Goal: Task Accomplishment & Management: Use online tool/utility

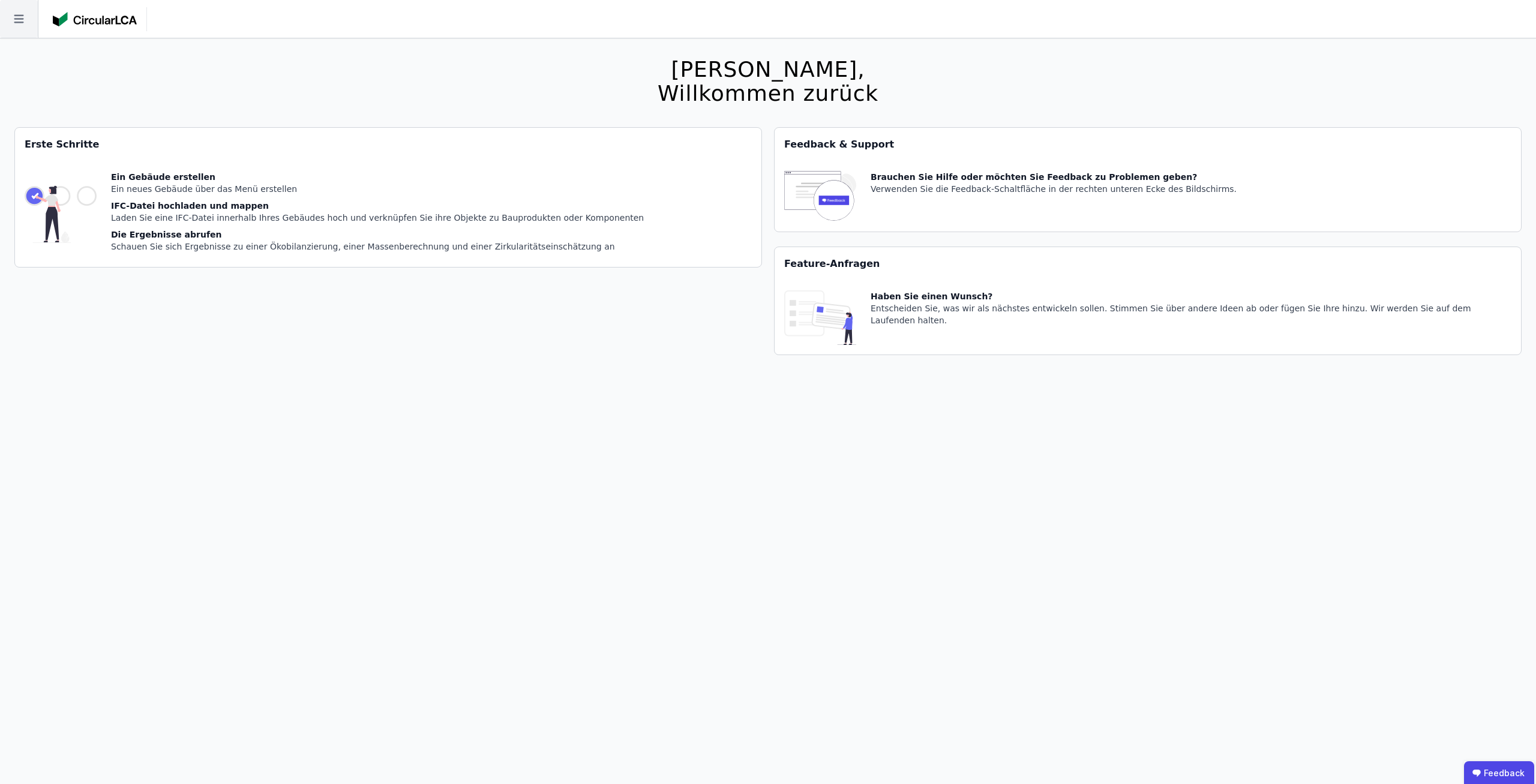
click at [32, 17] on icon at bounding box center [19, 19] width 38 height 38
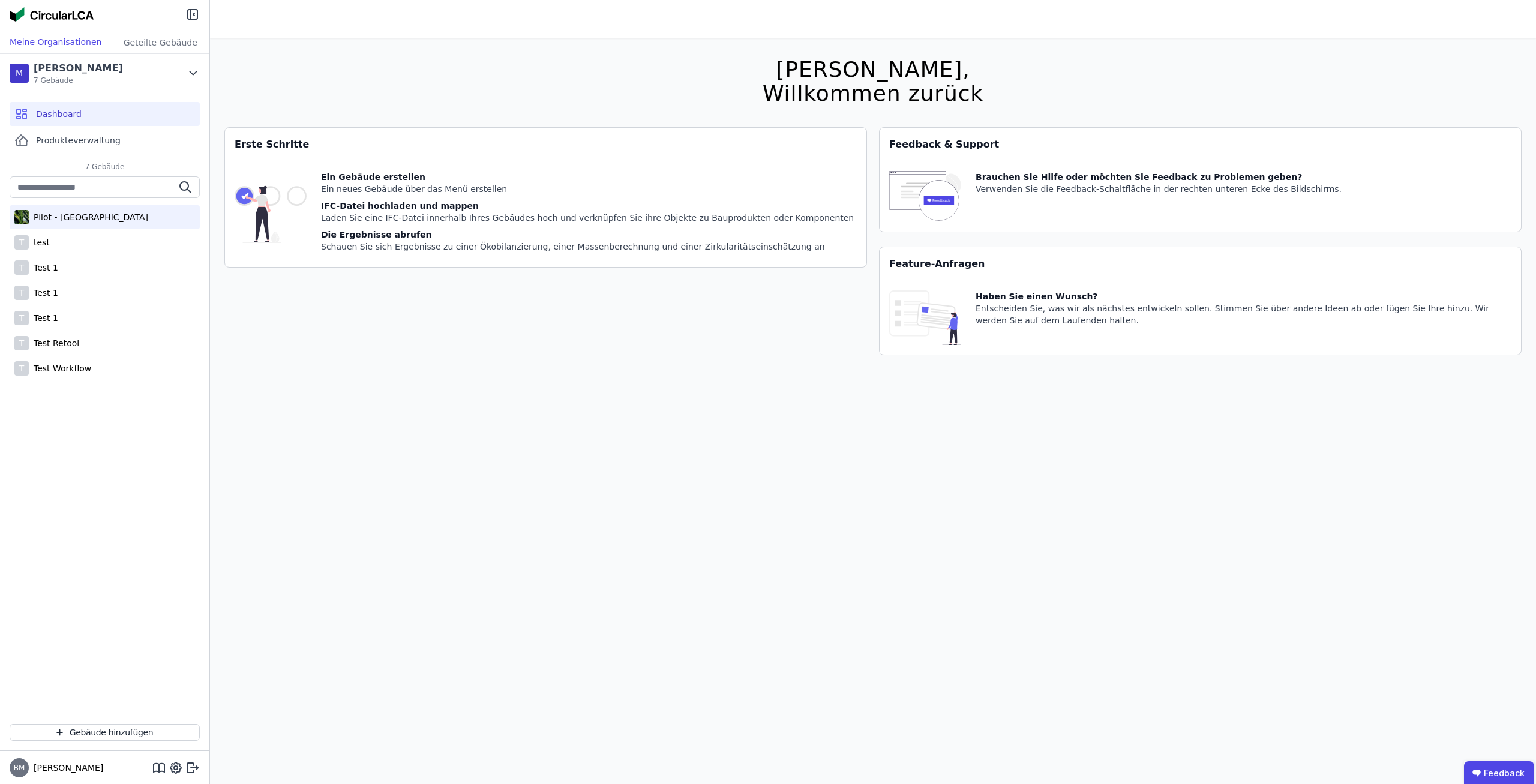
click at [105, 223] on div "Pilot - [GEOGRAPHIC_DATA]" at bounding box center [89, 217] width 120 height 12
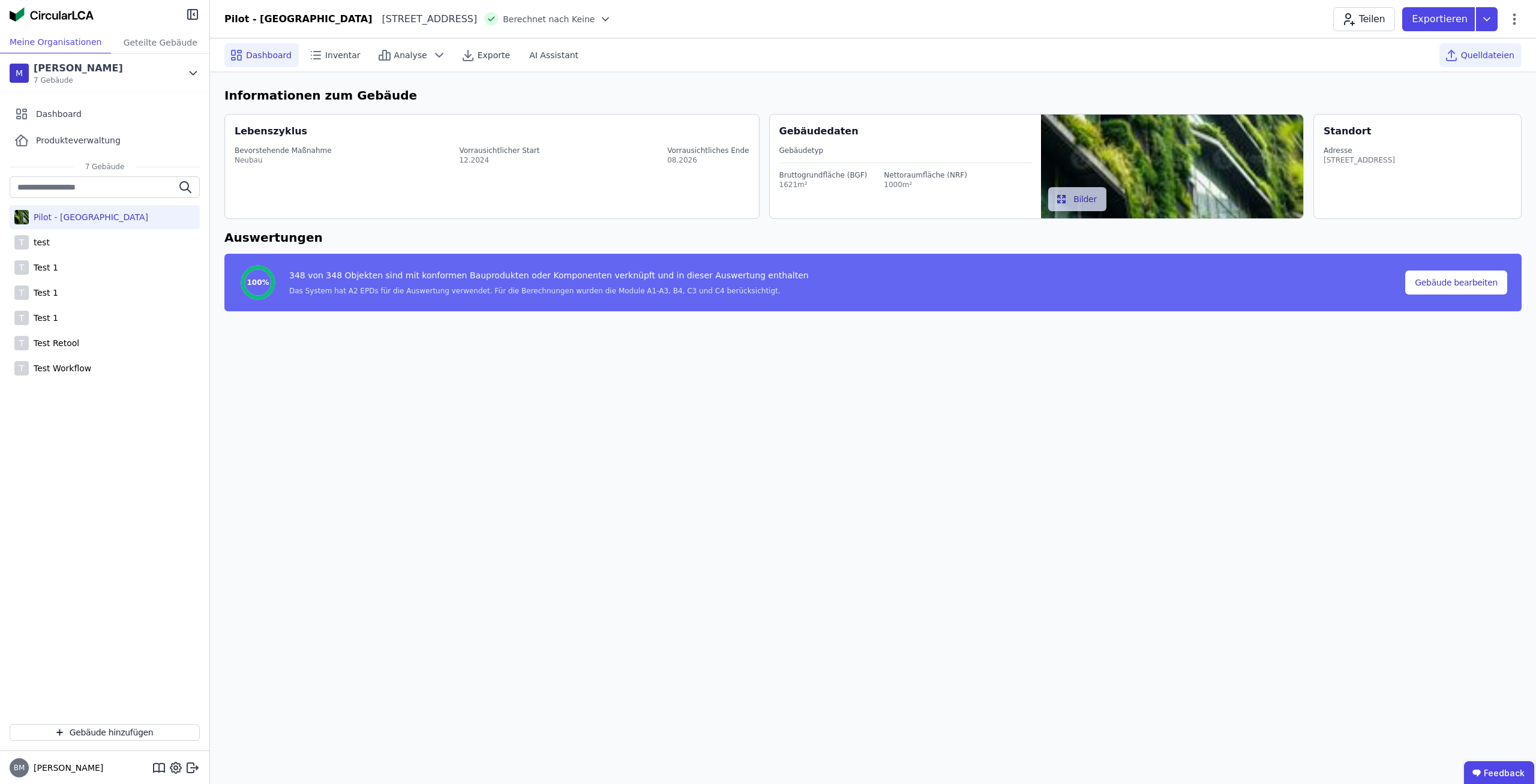
click at [1485, 50] on span "Quelldateien" at bounding box center [1487, 55] width 53 height 12
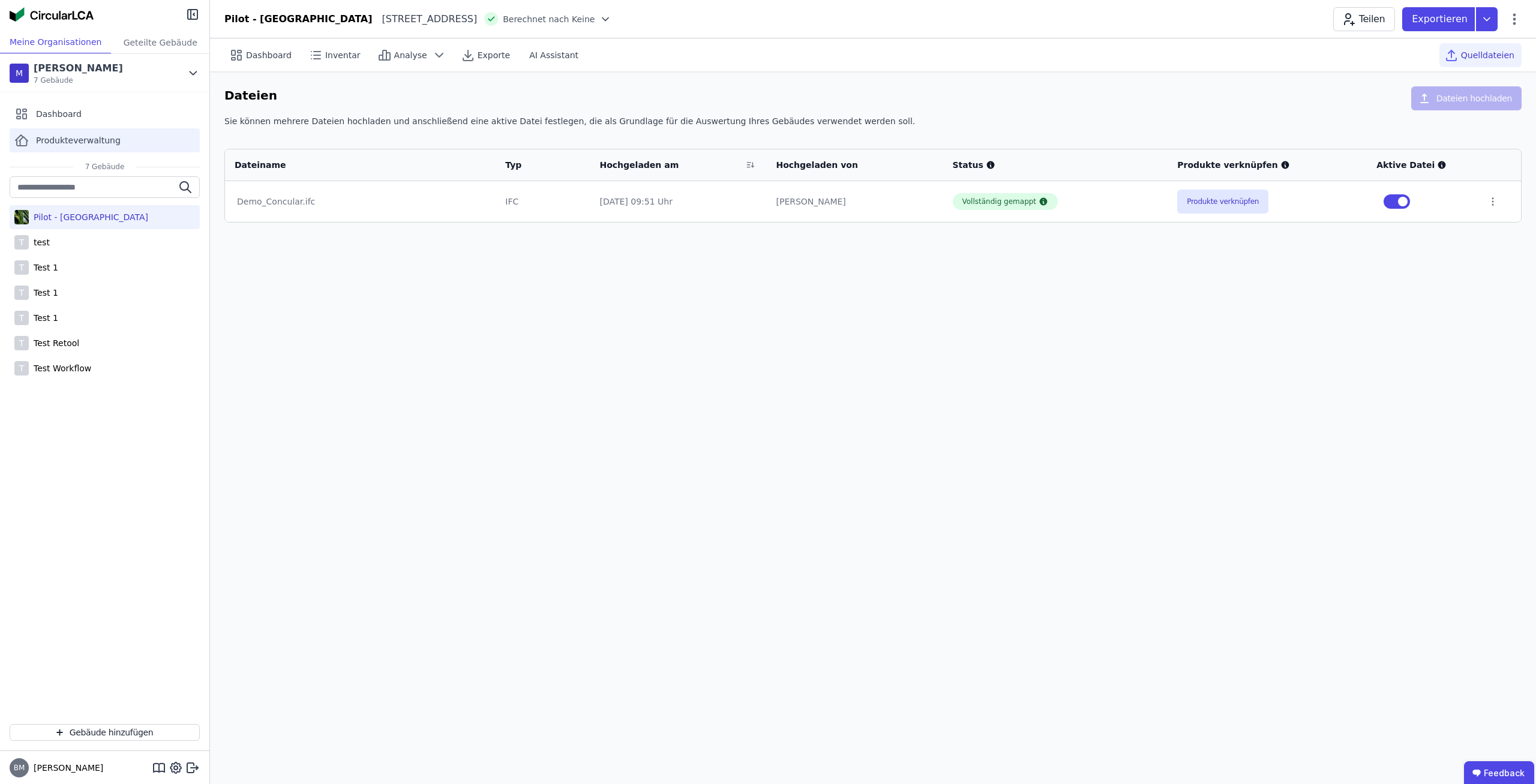
click at [130, 137] on div "Produkteverwaltung" at bounding box center [104, 141] width 190 height 24
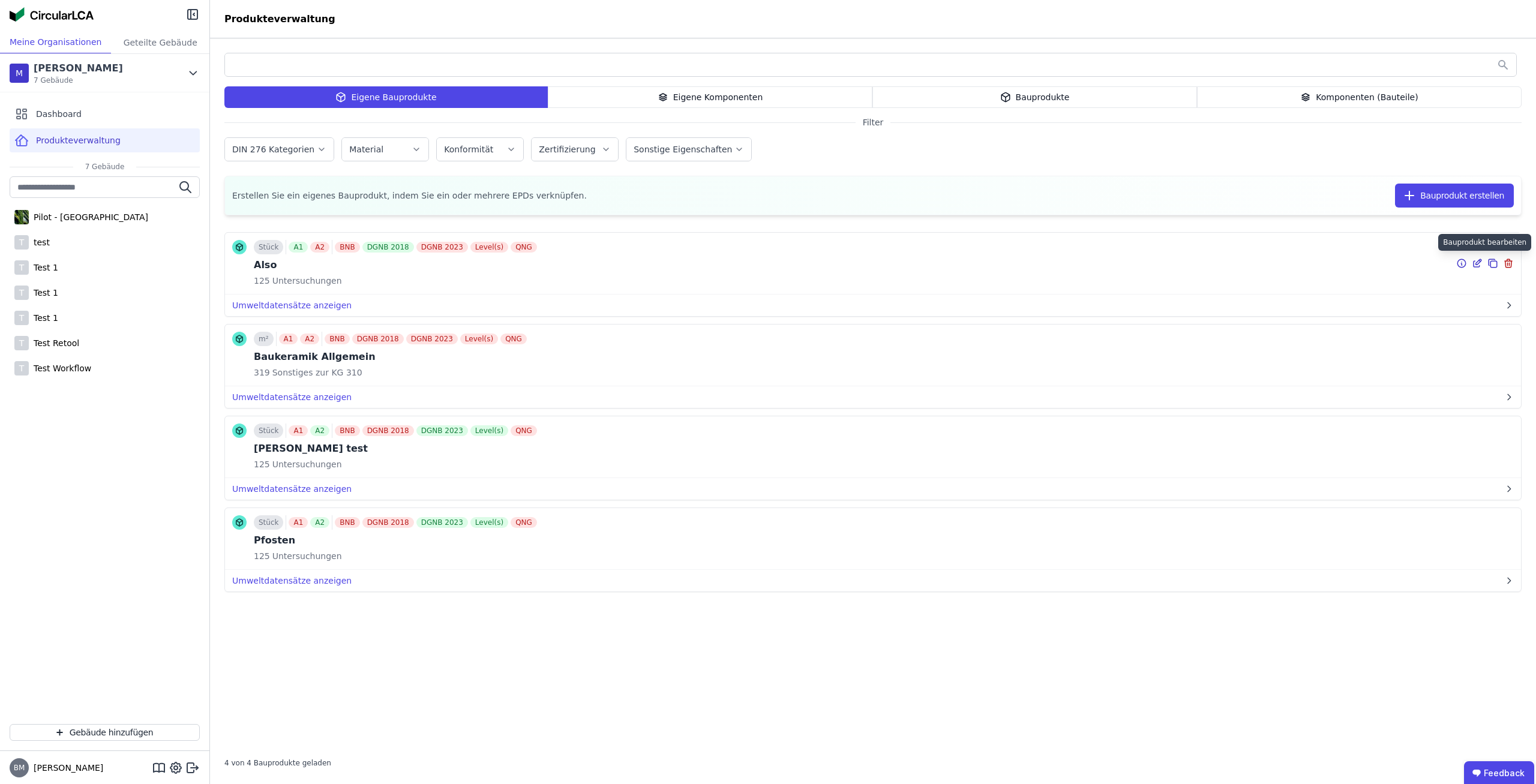
click at [1476, 262] on icon at bounding box center [1477, 263] width 11 height 14
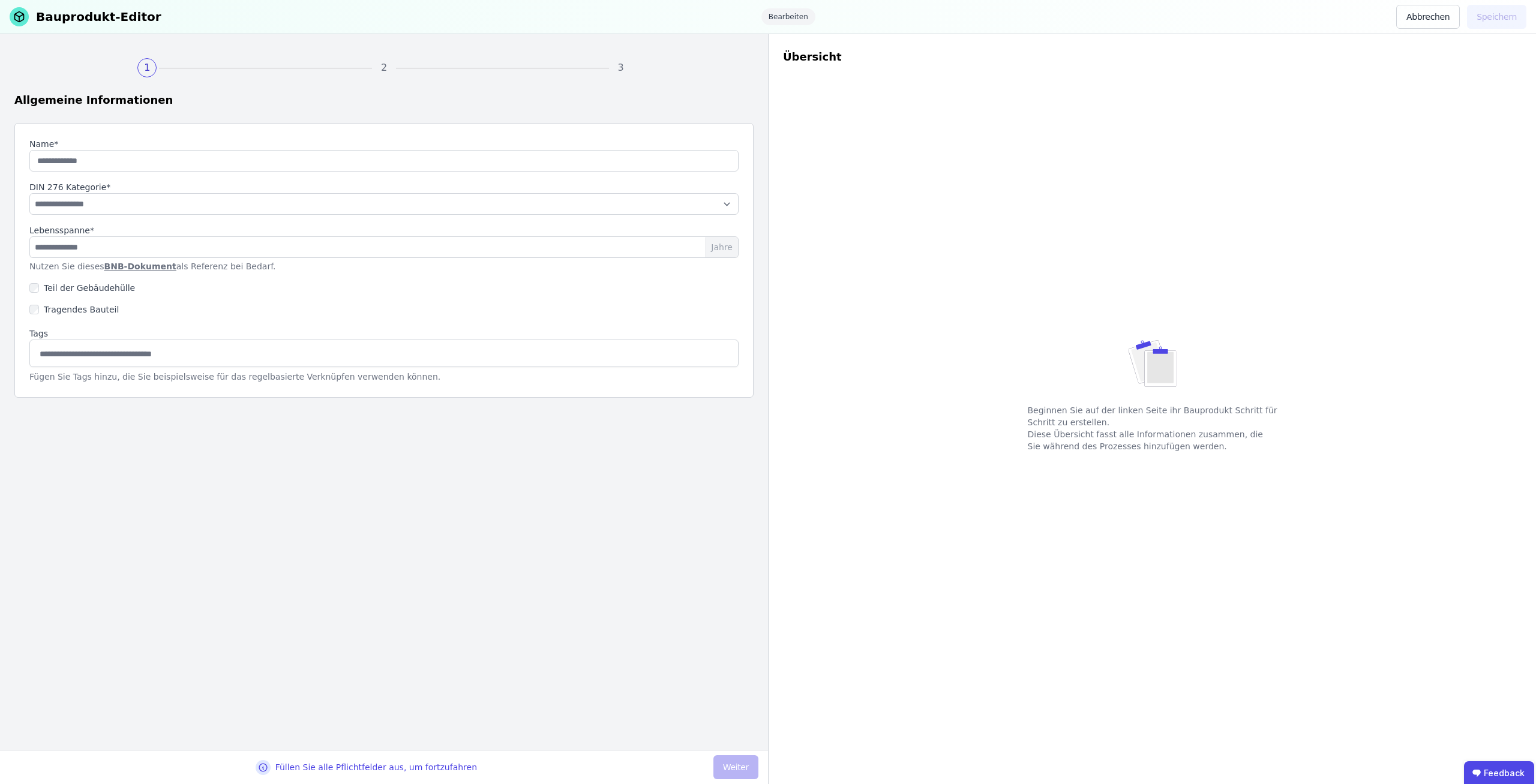
type input "****"
select select "**********"
type input "**"
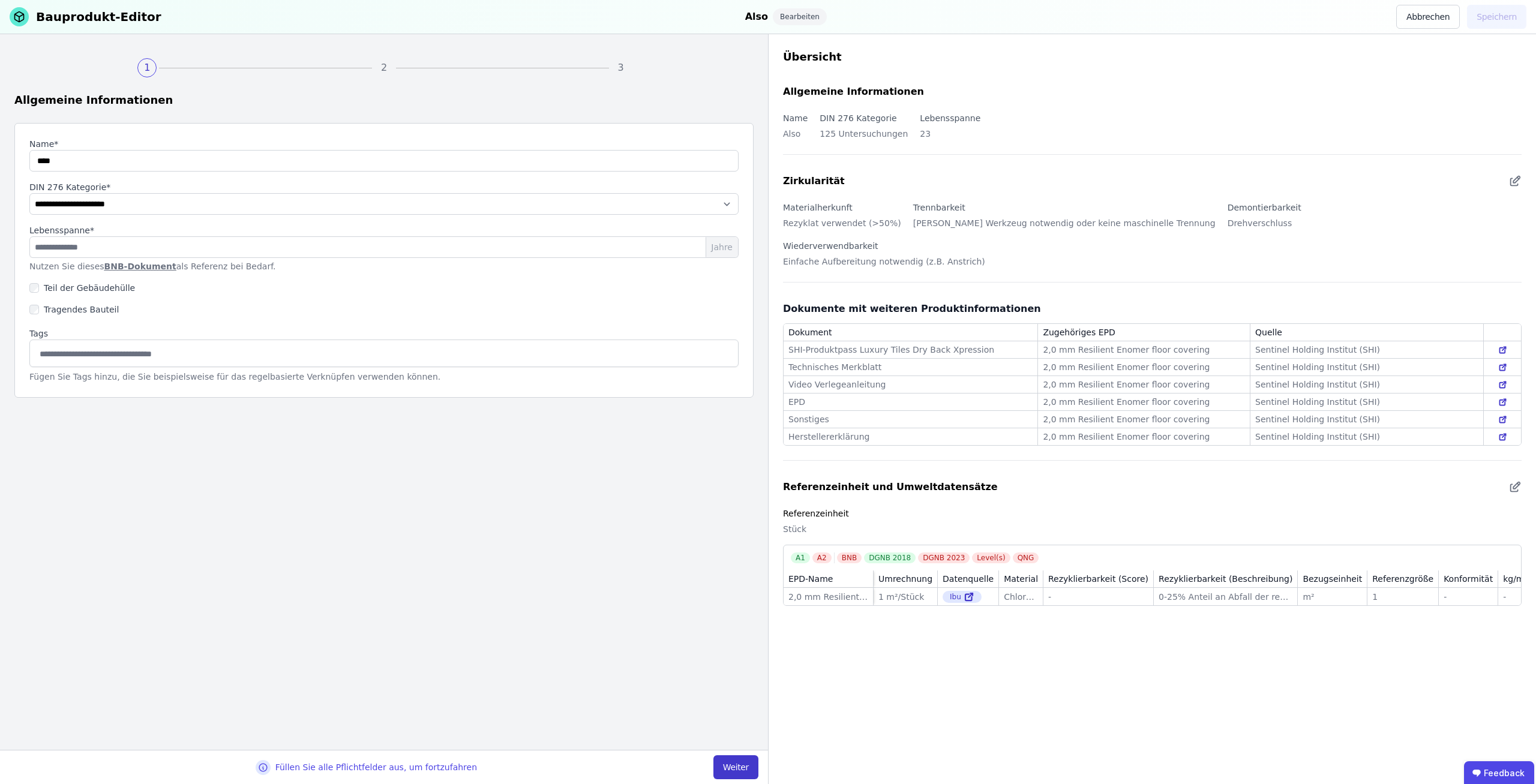
click at [742, 765] on button "Weiter" at bounding box center [736, 767] width 45 height 24
select select "**********"
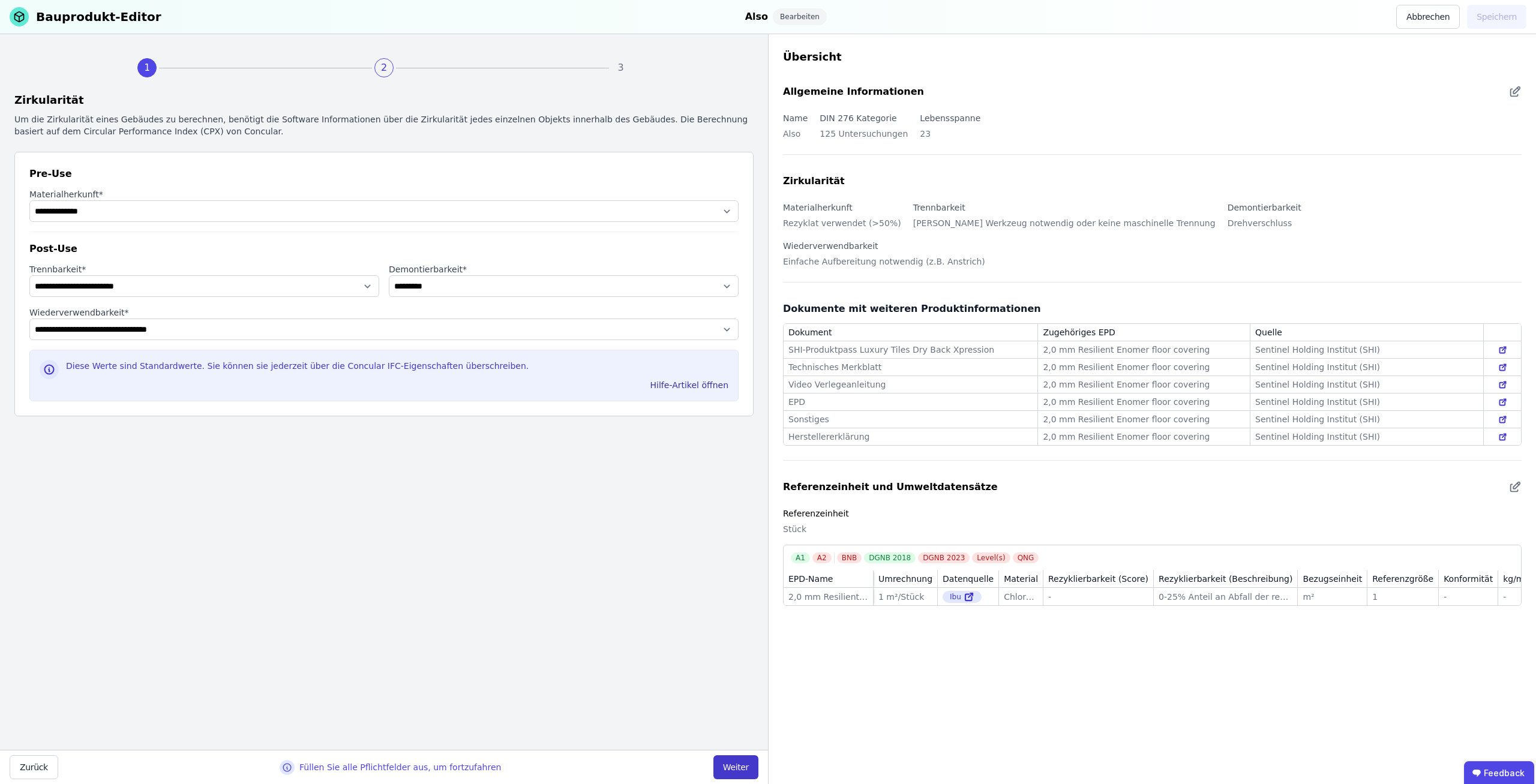
click at [737, 769] on button "Weiter" at bounding box center [736, 767] width 45 height 24
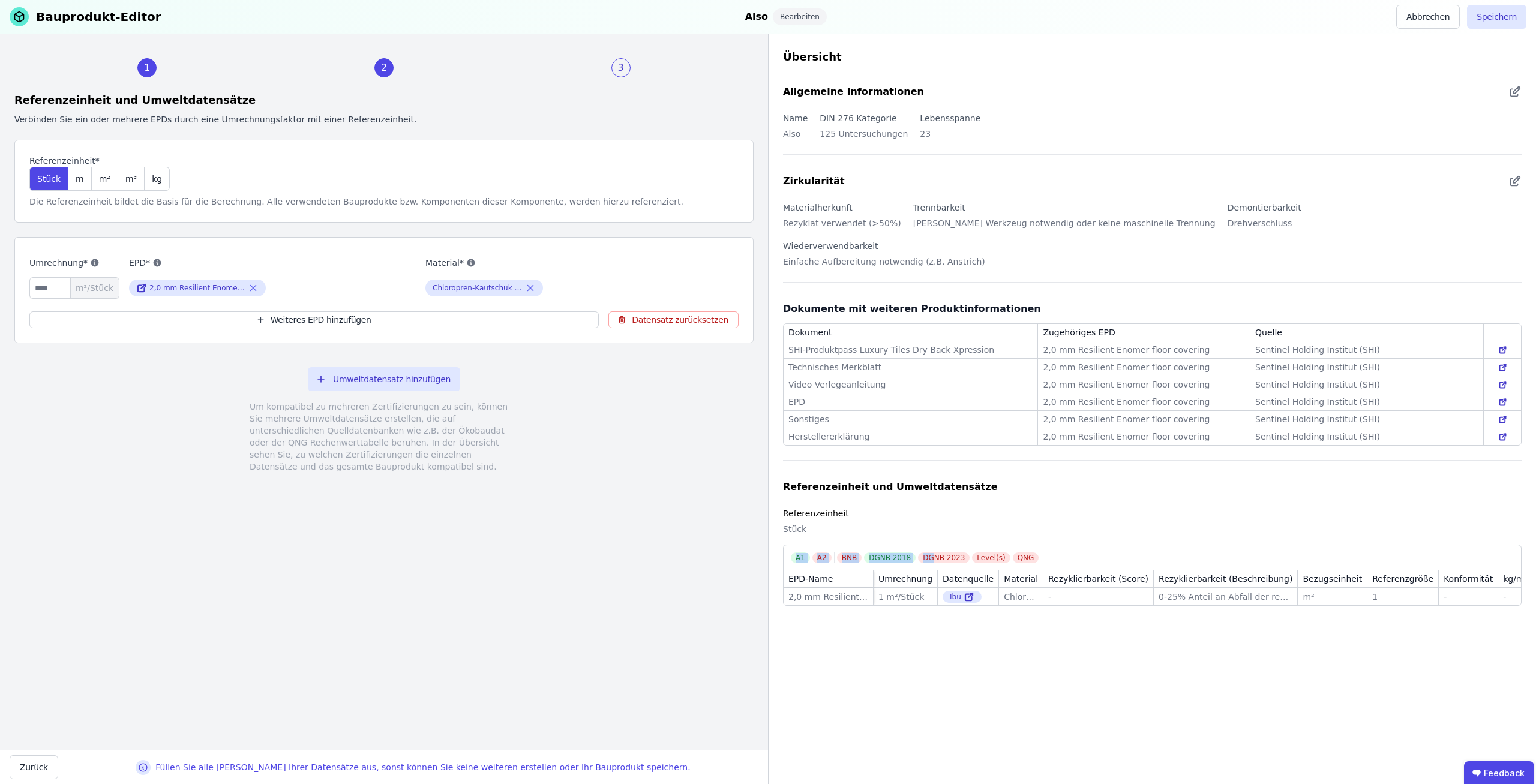
drag, startPoint x: 791, startPoint y: 518, endPoint x: 924, endPoint y: 516, distance: 133.0
click at [924, 553] on div "A1 A2 BNB DGNB 2018 DGNB 2023 Level(s) QNG" at bounding box center [1156, 558] width 730 height 11
click at [932, 611] on div "Übersicht Allgemeine Informationen Name Also DIN 276 Kategorie 125 Untersuchung…" at bounding box center [1152, 409] width 768 height 750
click at [370, 382] on button "Umweltdatensatz hinzufügen" at bounding box center [384, 379] width 153 height 24
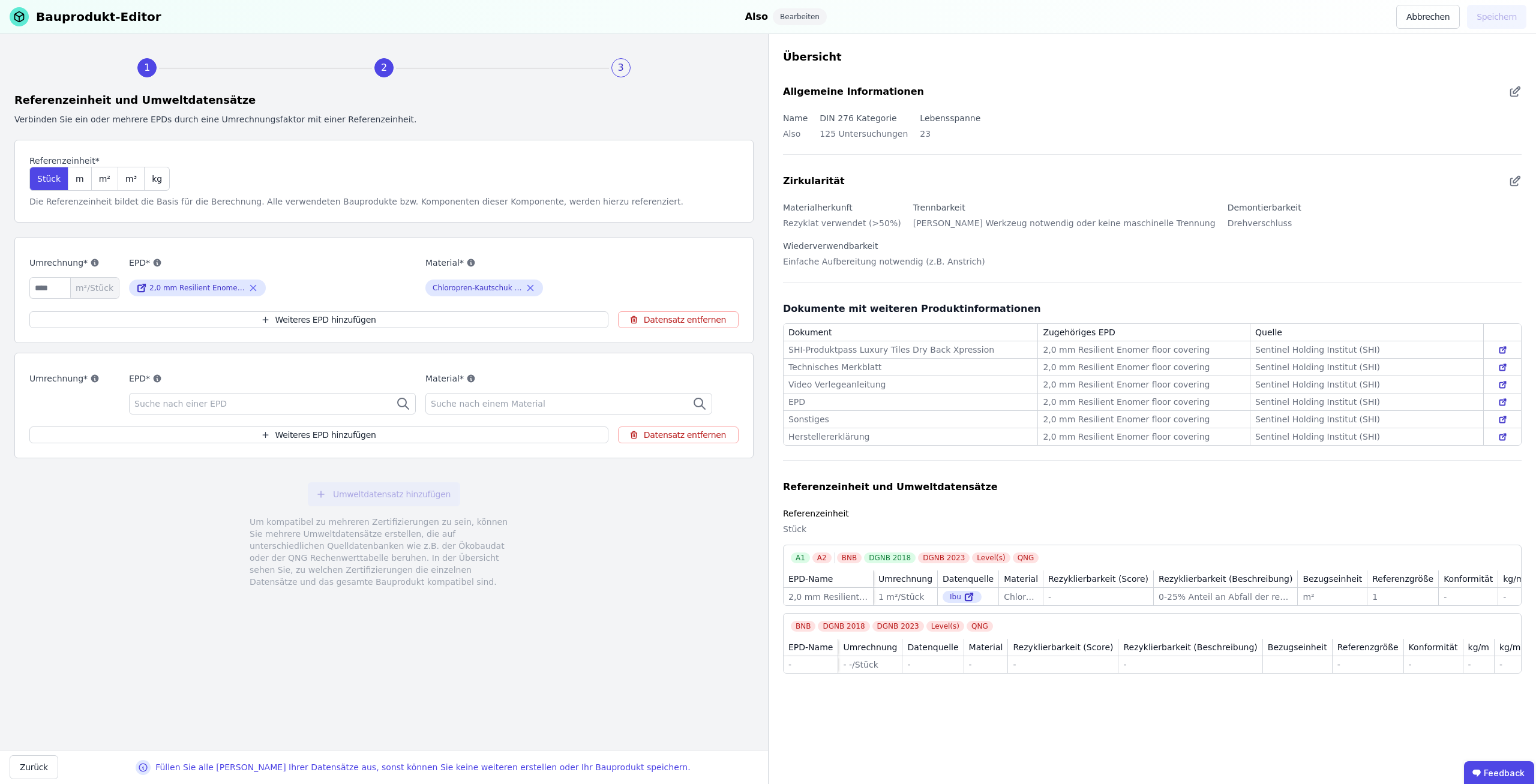
click at [344, 399] on div "Suche nach einer EPD" at bounding box center [272, 403] width 286 height 22
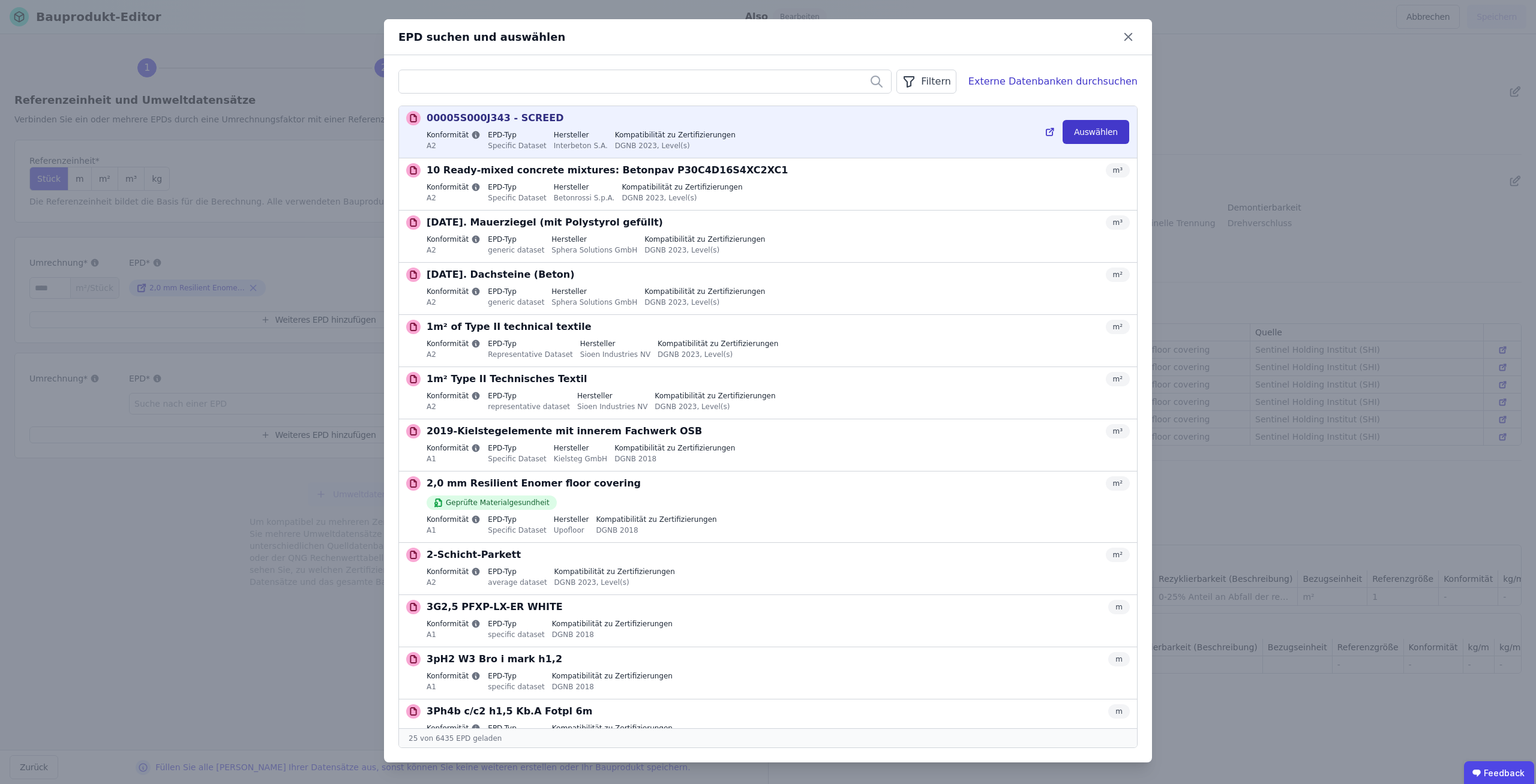
click at [1091, 131] on button "Auswählen" at bounding box center [1096, 132] width 67 height 24
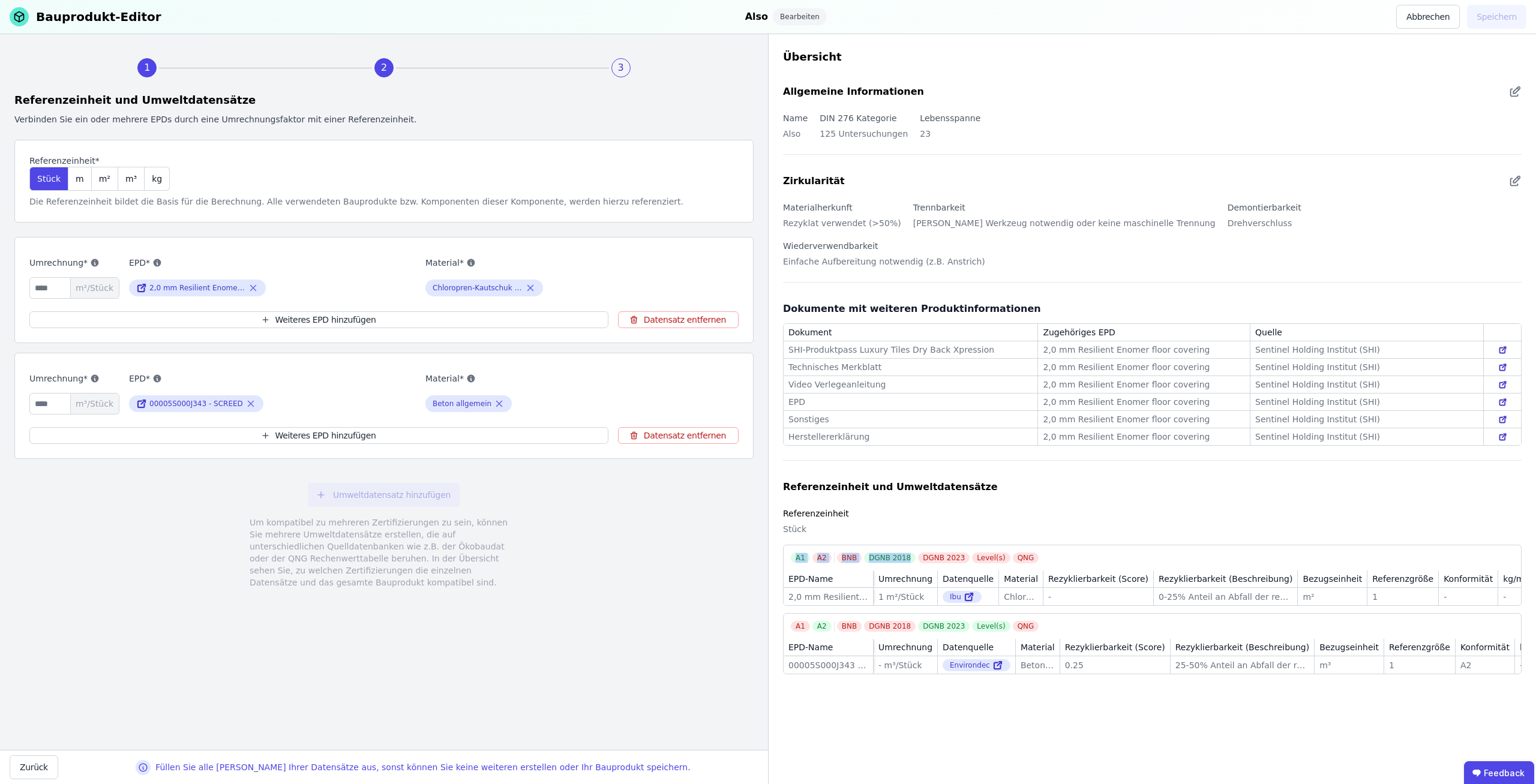
drag, startPoint x: 794, startPoint y: 515, endPoint x: 902, endPoint y: 516, distance: 108.0
click at [902, 553] on div "A1 A2 BNB DGNB 2018 DGNB 2023 Level(s) QNG" at bounding box center [1156, 558] width 730 height 11
click at [821, 621] on div "A2" at bounding box center [822, 626] width 20 height 11
drag, startPoint x: 818, startPoint y: 586, endPoint x: 981, endPoint y: 582, distance: 163.0
click at [981, 621] on div "A1 A2 BNB DGNB 2018 DGNB 2023 Level(s) QNG" at bounding box center [1156, 626] width 730 height 11
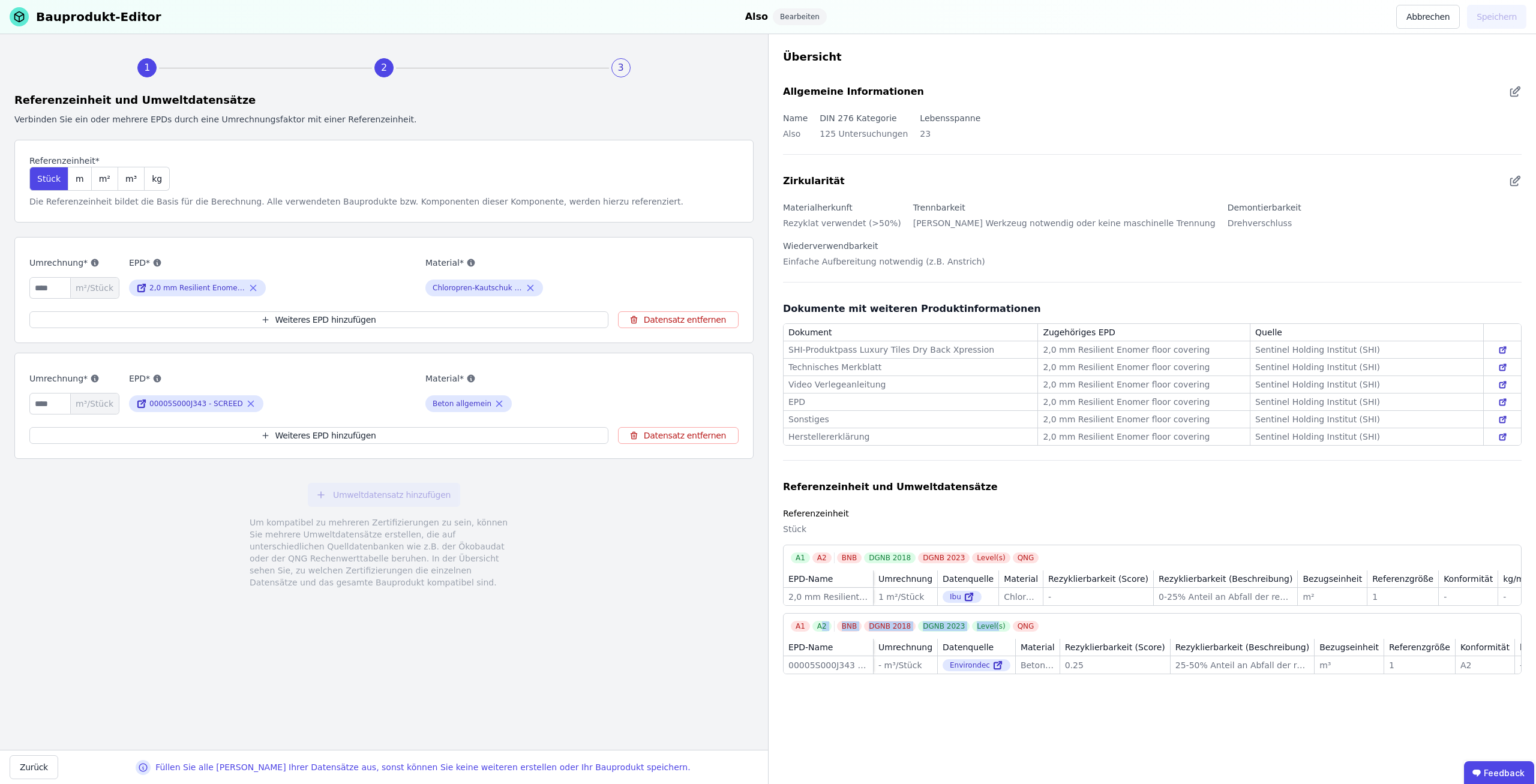
click at [981, 621] on div "Level(s)" at bounding box center [991, 626] width 38 height 11
click at [551, 628] on div "1 2 3 Referenzeinheit und Umweltdatensätze Verbinden Sie ein oder mehrere EPDs …" at bounding box center [384, 392] width 768 height 715
click at [47, 388] on div "Umrechnung* m³/Stück" at bounding box center [75, 393] width 90 height 44
click at [48, 403] on input "number" at bounding box center [75, 403] width 90 height 22
type input "*"
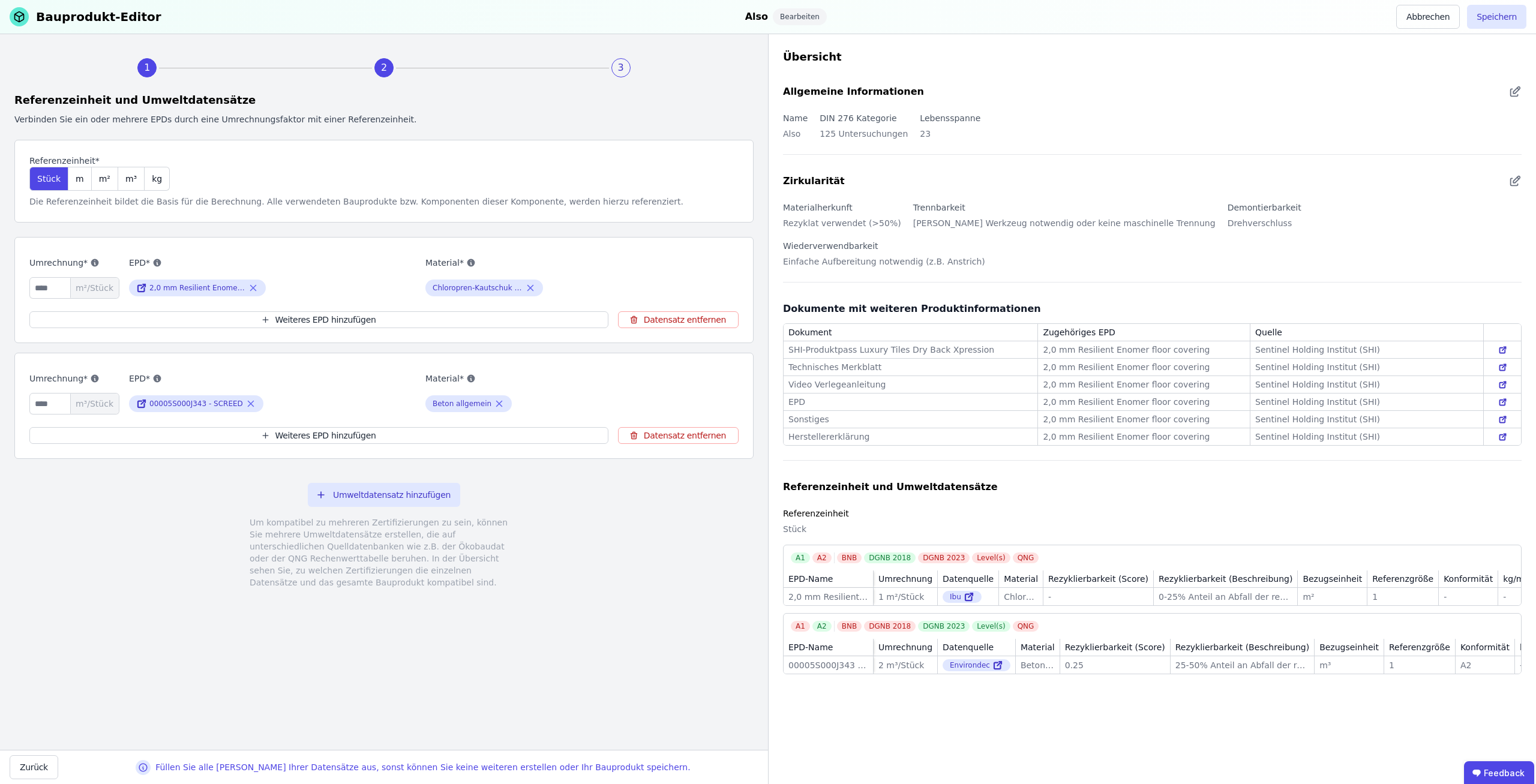
click at [532, 725] on div "1 2 3 Referenzeinheit und Umweltdatensätze Verbinden Sie ein oder mehrere EPDs …" at bounding box center [384, 392] width 768 height 715
click at [1500, 21] on button "Speichern" at bounding box center [1496, 17] width 59 height 24
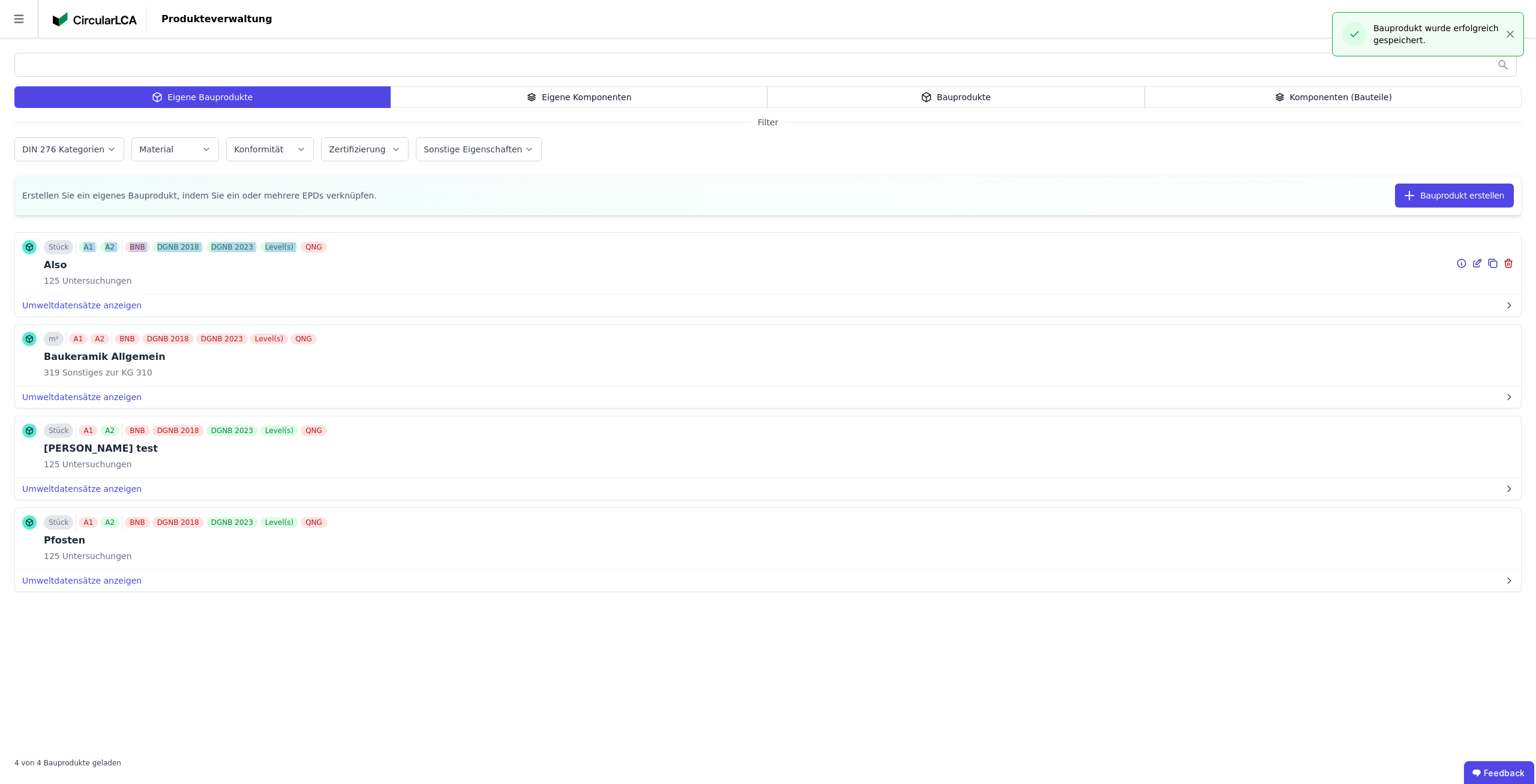
drag, startPoint x: 279, startPoint y: 247, endPoint x: 80, endPoint y: 252, distance: 199.1
click at [80, 252] on div "A1 A2 BNB DGNB 2018 DGNB 2023 Level(s) QNG" at bounding box center [202, 247] width 253 height 14
click at [80, 252] on div "A1" at bounding box center [88, 247] width 20 height 11
drag, startPoint x: 79, startPoint y: 247, endPoint x: 300, endPoint y: 246, distance: 221.0
click at [300, 246] on div "A1 A2 BNB DGNB 2018 DGNB 2023 Level(s) QNG" at bounding box center [202, 247] width 253 height 14
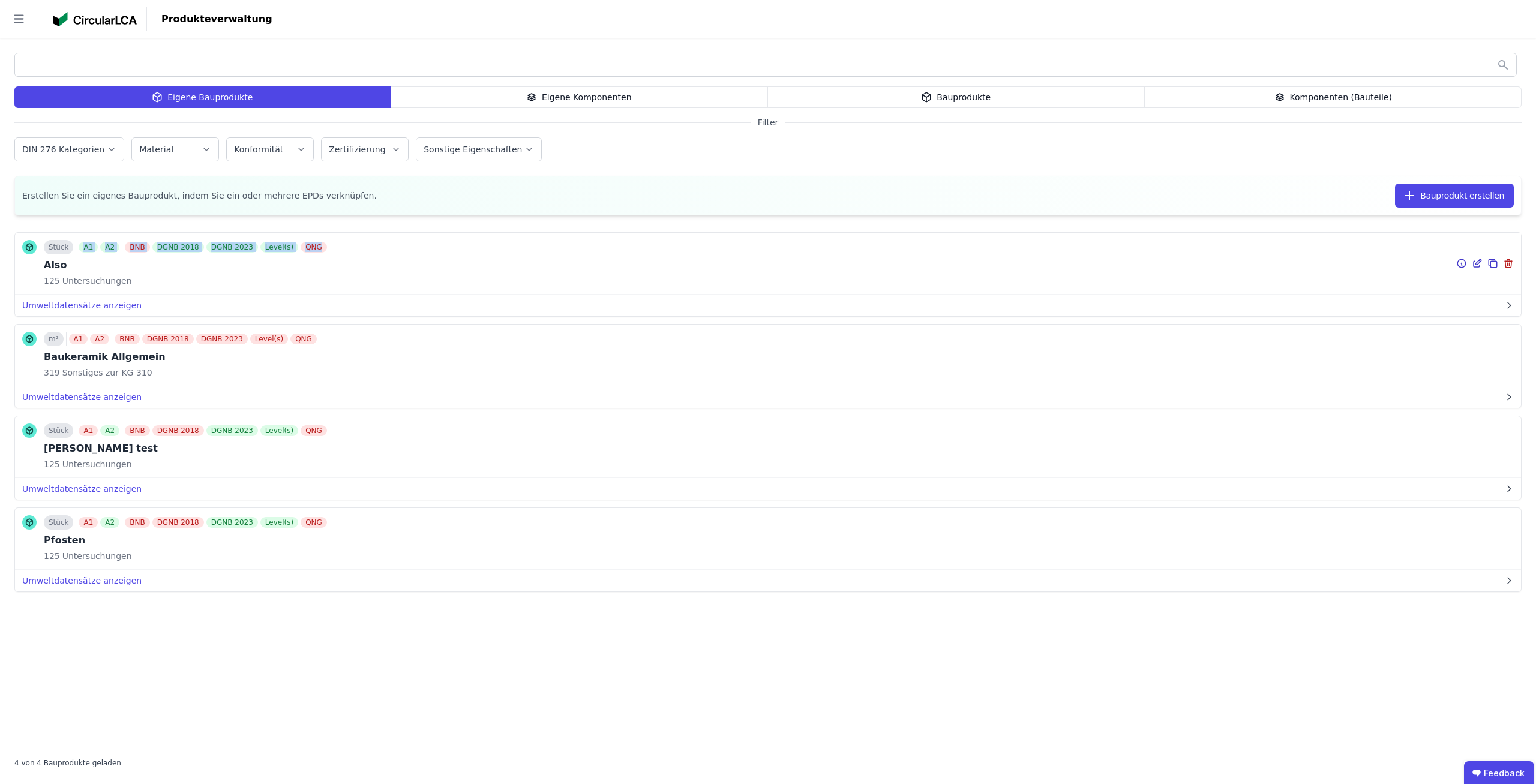
click at [194, 248] on div "BNB DGNB 2018 DGNB 2023 Level(s) QNG" at bounding box center [227, 247] width 204 height 11
drag, startPoint x: 309, startPoint y: 245, endPoint x: 75, endPoint y: 246, distance: 234.0
click at [75, 246] on div "Stück A1 A2 BNB DGNB 2018 DGNB 2023 Level(s) QNG Also 125 Untersuchungen Baupro…" at bounding box center [767, 264] width 1506 height 62
click at [196, 262] on div "Also" at bounding box center [186, 265] width 286 height 14
click at [1476, 263] on icon at bounding box center [1478, 262] width 5 height 5
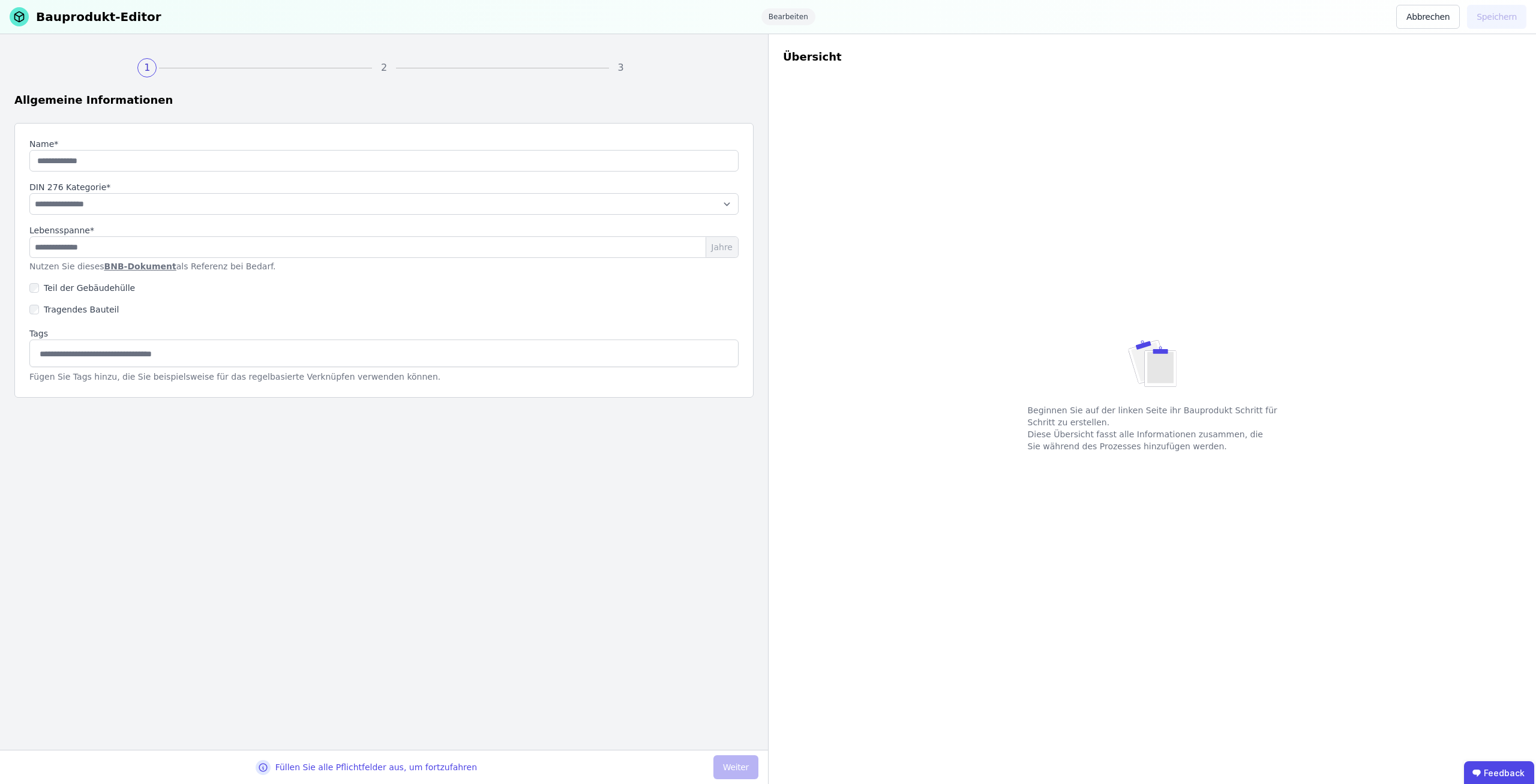
type input "****"
type input "**"
select select "**********"
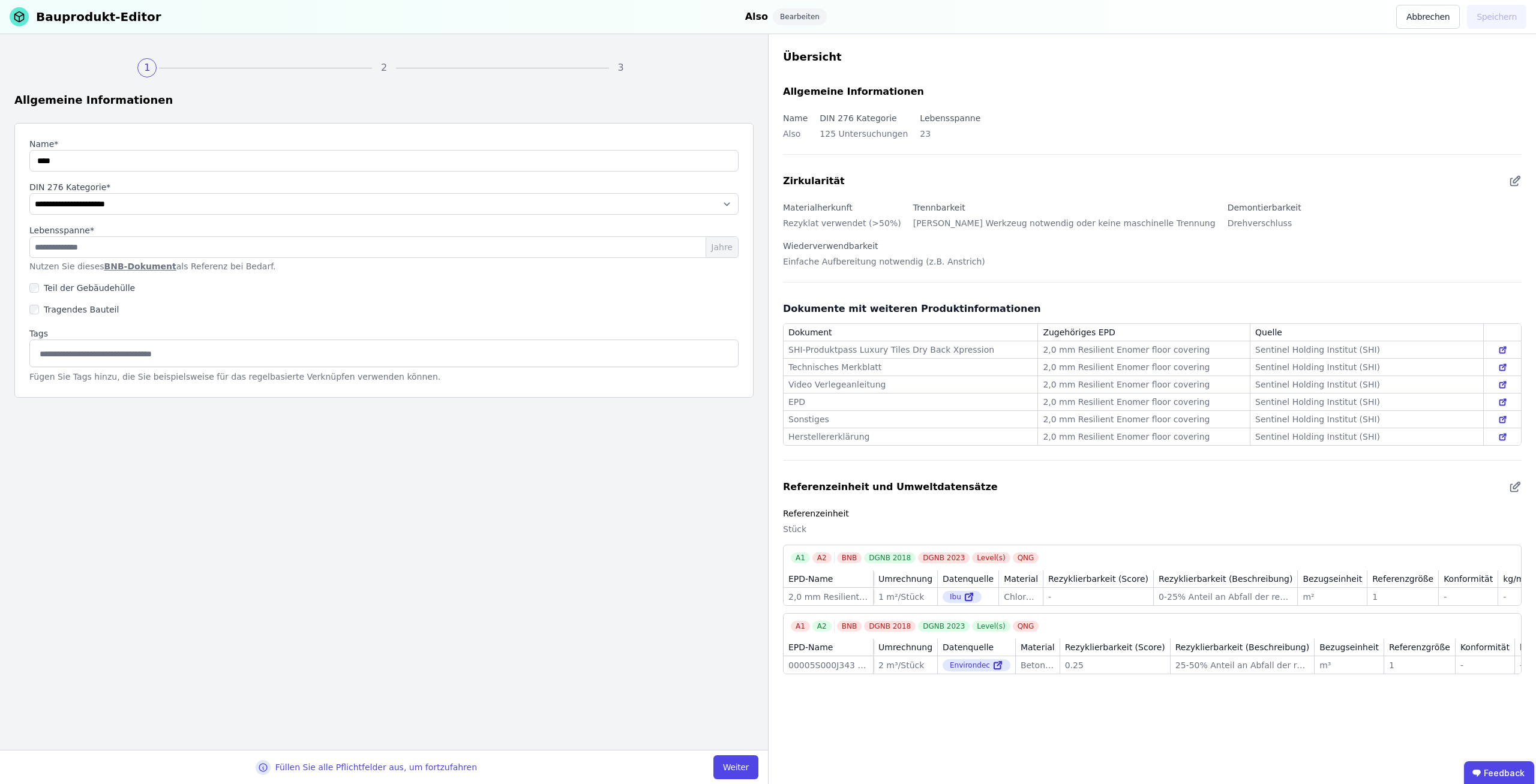
click at [367, 771] on div "Füllen Sie alle Pflichtfelder aus, um fortzufahren" at bounding box center [376, 767] width 202 height 12
click at [743, 773] on button "Weiter" at bounding box center [736, 767] width 45 height 24
select select "**********"
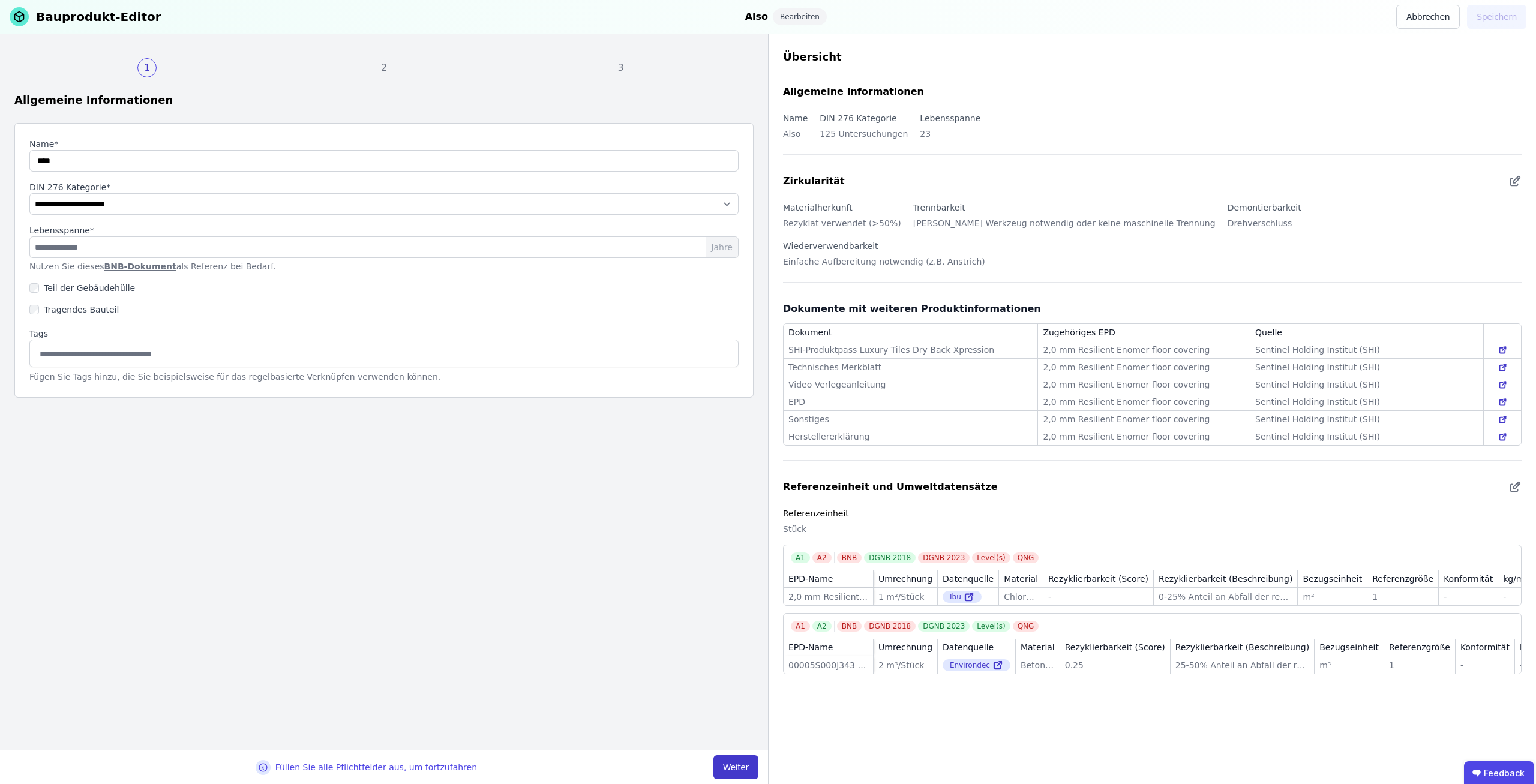
select select "**********"
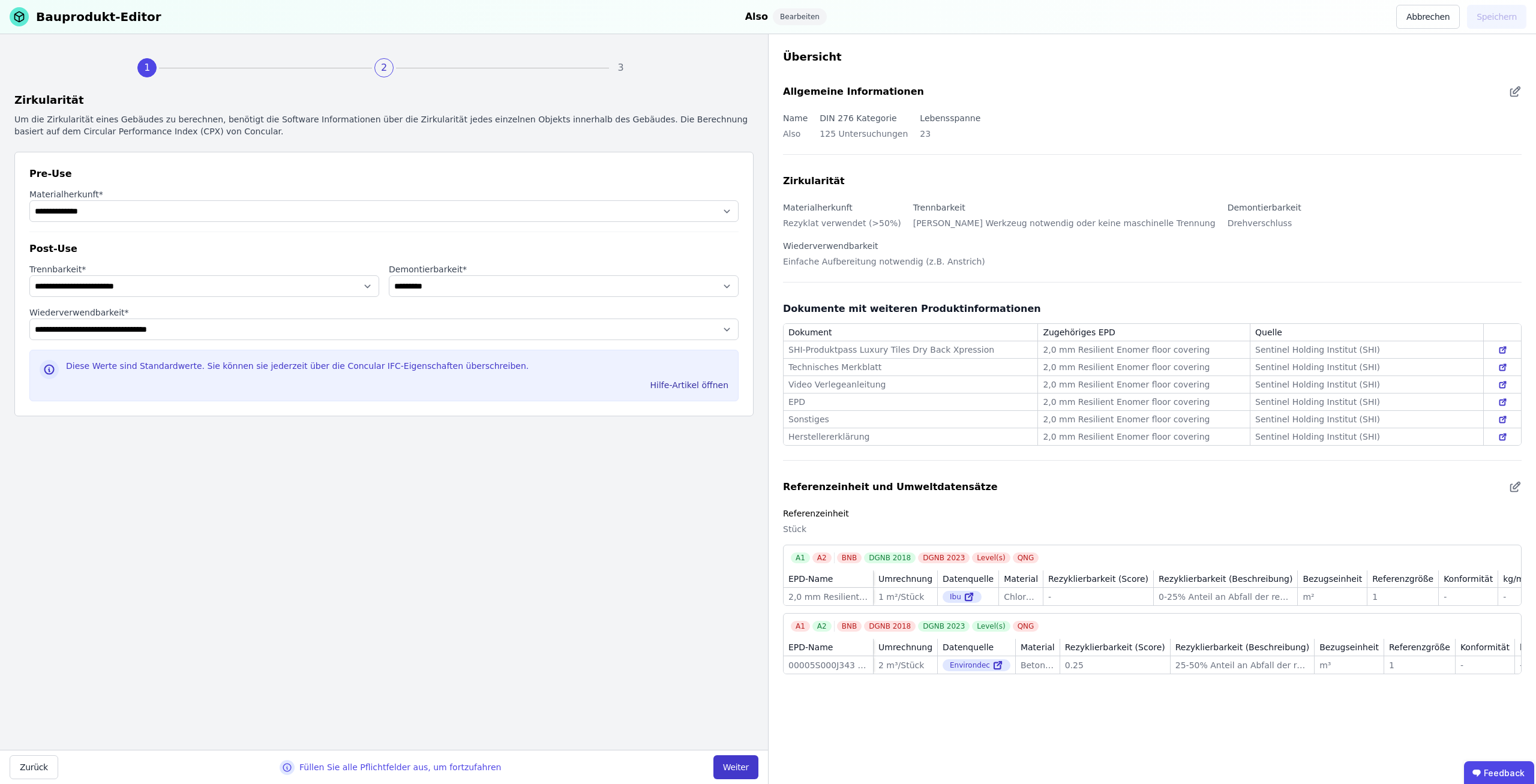
click at [742, 774] on button "Weiter" at bounding box center [736, 767] width 45 height 24
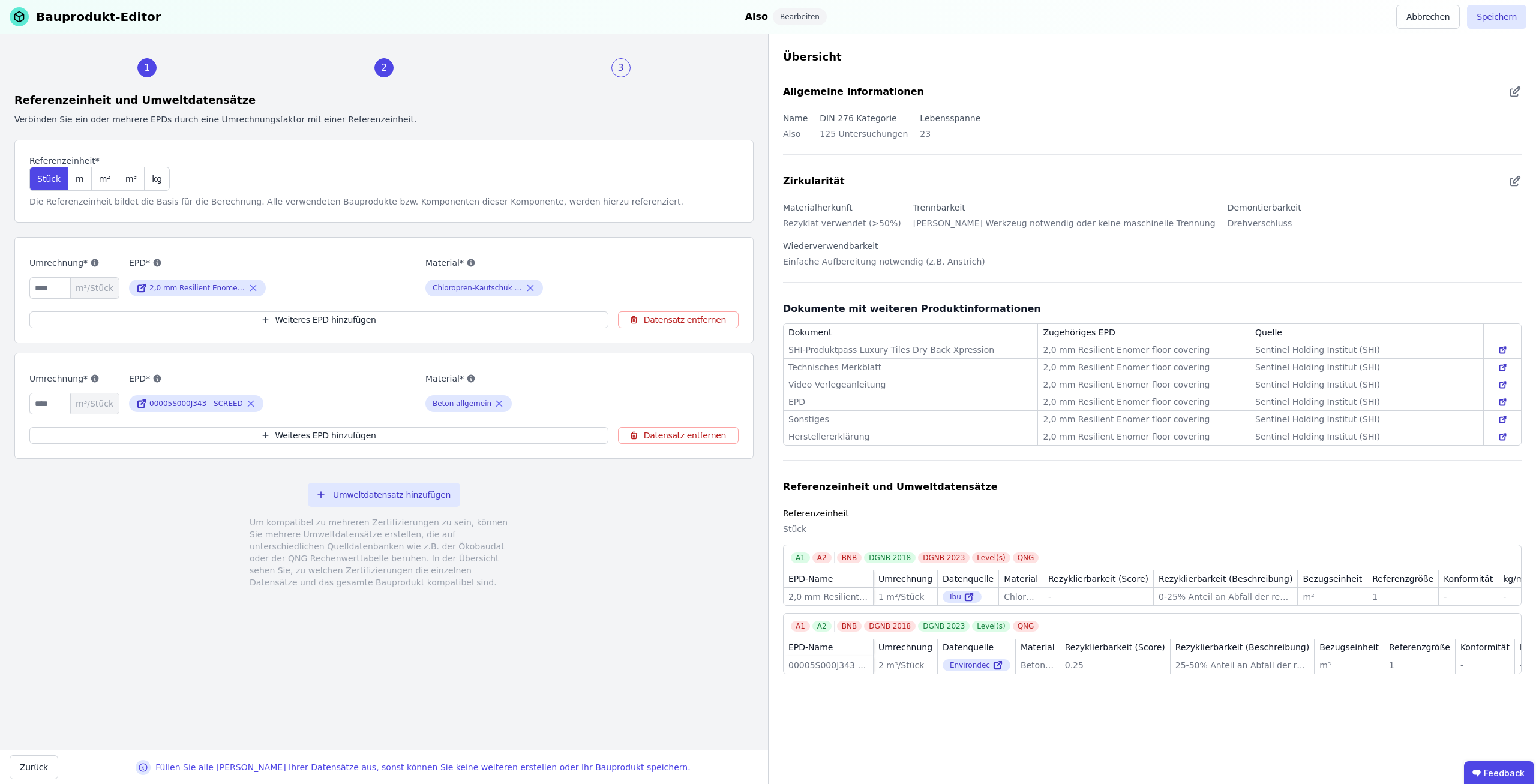
click at [621, 772] on div "Füllen Sie alle [PERSON_NAME] Ihrer Datensätze aus, sonst können Sie keine weit…" at bounding box center [422, 767] width 535 height 12
click at [592, 771] on div "Füllen Sie alle [PERSON_NAME] Ihrer Datensätze aus, sonst können Sie keine weit…" at bounding box center [422, 767] width 535 height 12
click at [593, 771] on div "Füllen Sie alle [PERSON_NAME] Ihrer Datensätze aus, sonst können Sie keine weit…" at bounding box center [422, 767] width 535 height 12
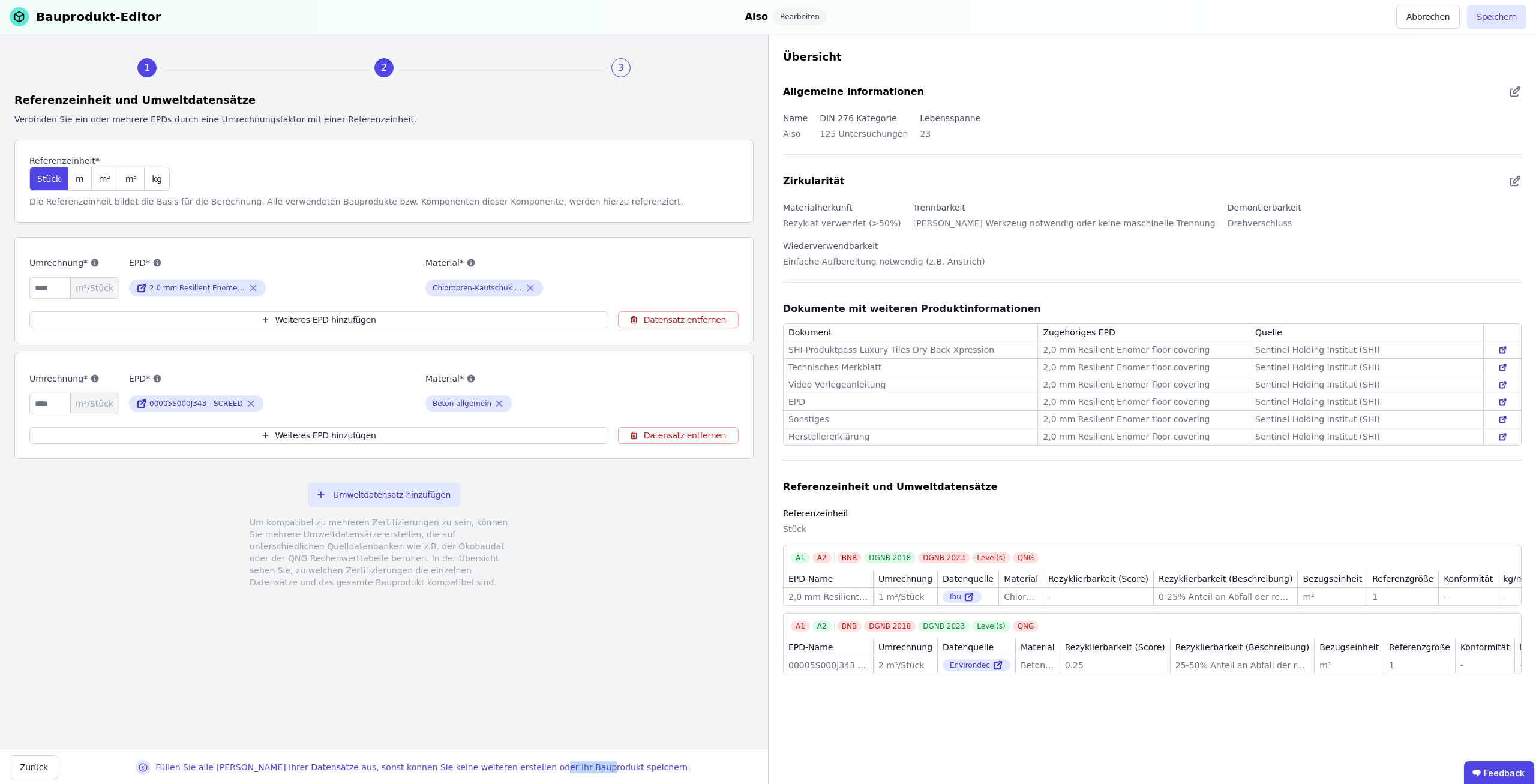
click at [593, 770] on div "Füllen Sie alle [PERSON_NAME] Ihrer Datensätze aus, sonst können Sie keine weit…" at bounding box center [422, 767] width 535 height 12
